Goal: Task Accomplishment & Management: Use online tool/utility

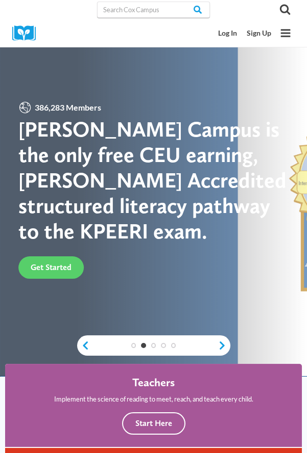
click at [220, 25] on link "Log In" at bounding box center [227, 33] width 29 height 18
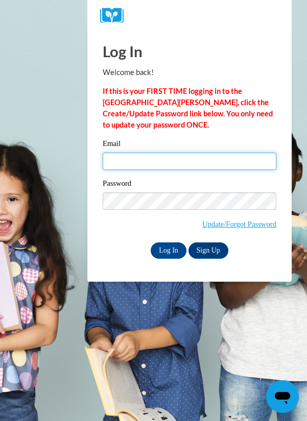
type input "[EMAIL_ADDRESS][DOMAIN_NAME]"
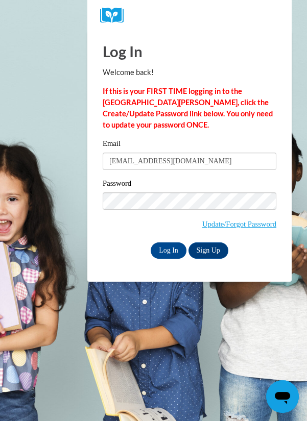
click at [150, 242] on input "Log In" at bounding box center [168, 250] width 36 height 16
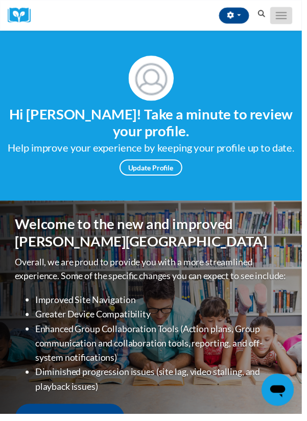
click at [280, 23] on button "Toggle navigation" at bounding box center [285, 15] width 22 height 17
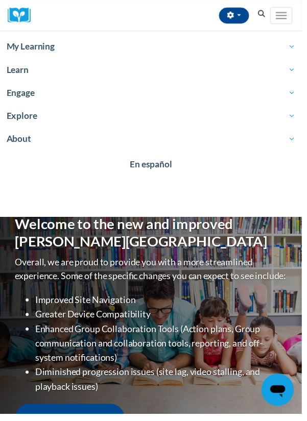
click at [46, 55] on link "My Learning" at bounding box center [153, 47] width 307 height 23
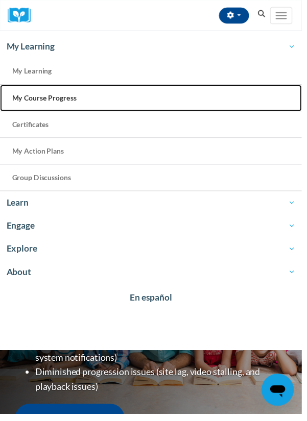
click at [72, 103] on link "My Course Progress" at bounding box center [153, 99] width 307 height 27
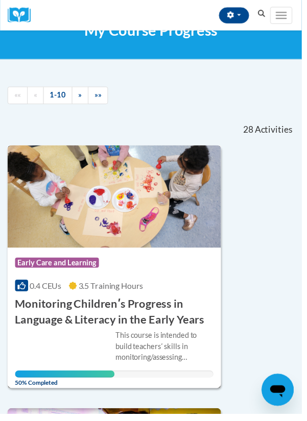
click at [140, 296] on div "Course Category: Early Care and Learning 0.4 CEUs 3.5 Training Hours COURSE Mon…" at bounding box center [116, 292] width 217 height 81
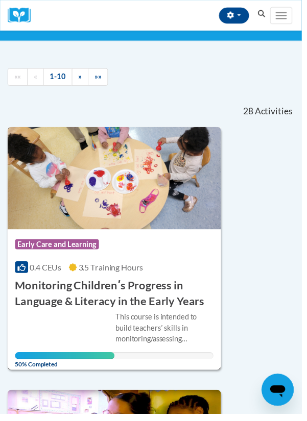
scroll to position [73, 0]
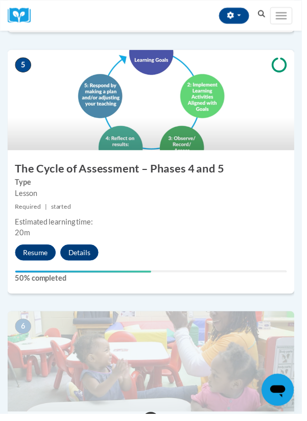
scroll to position [1304, 0]
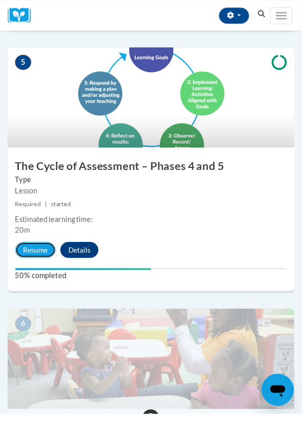
click at [36, 257] on button "Resume" at bounding box center [35, 254] width 41 height 16
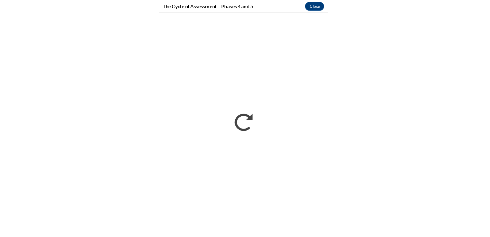
scroll to position [0, 0]
